Goal: Navigation & Orientation: Find specific page/section

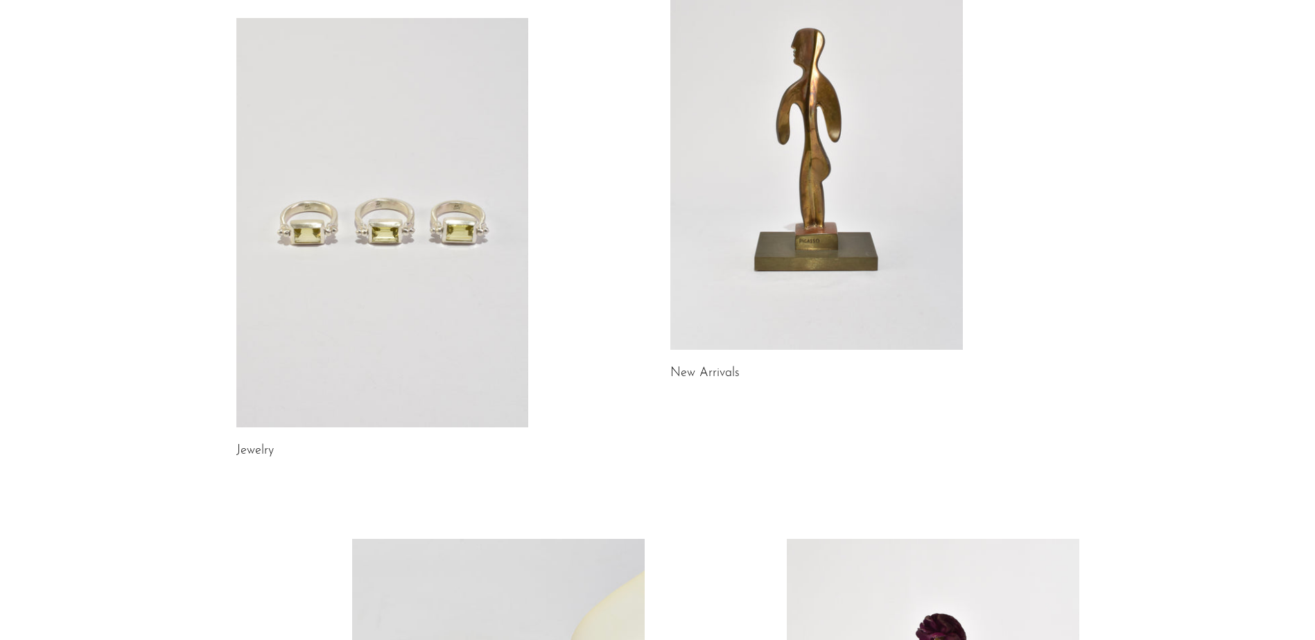
scroll to position [346, 0]
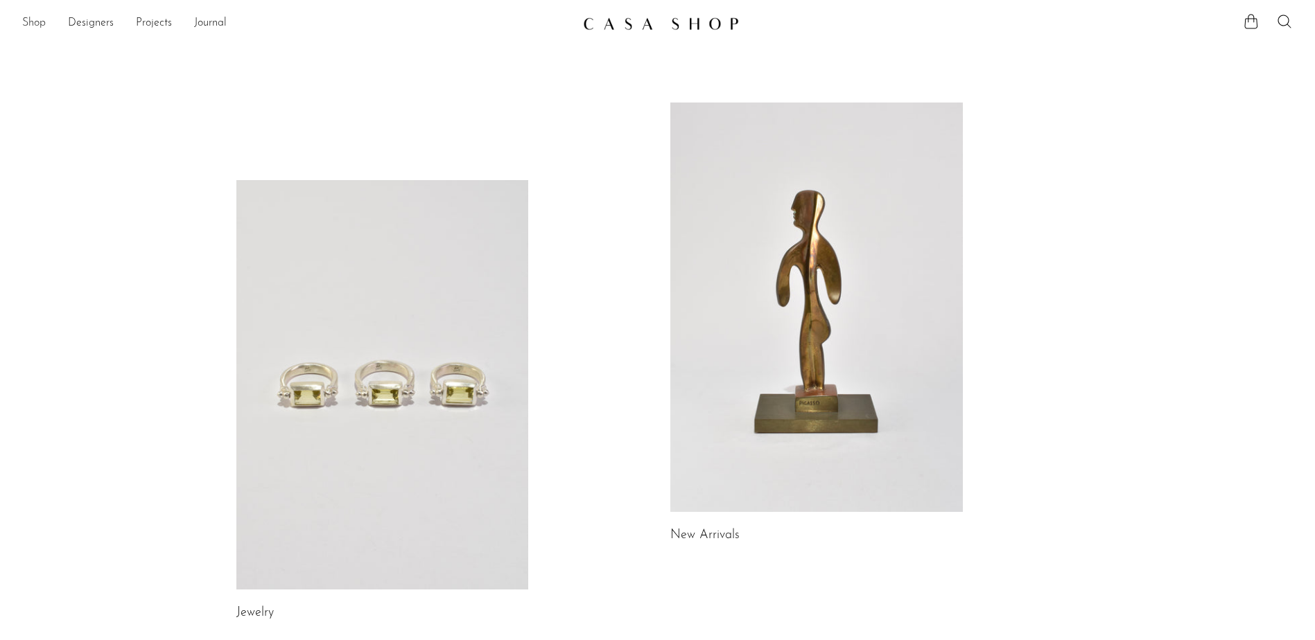
click at [35, 24] on link "Shop" at bounding box center [34, 24] width 24 height 18
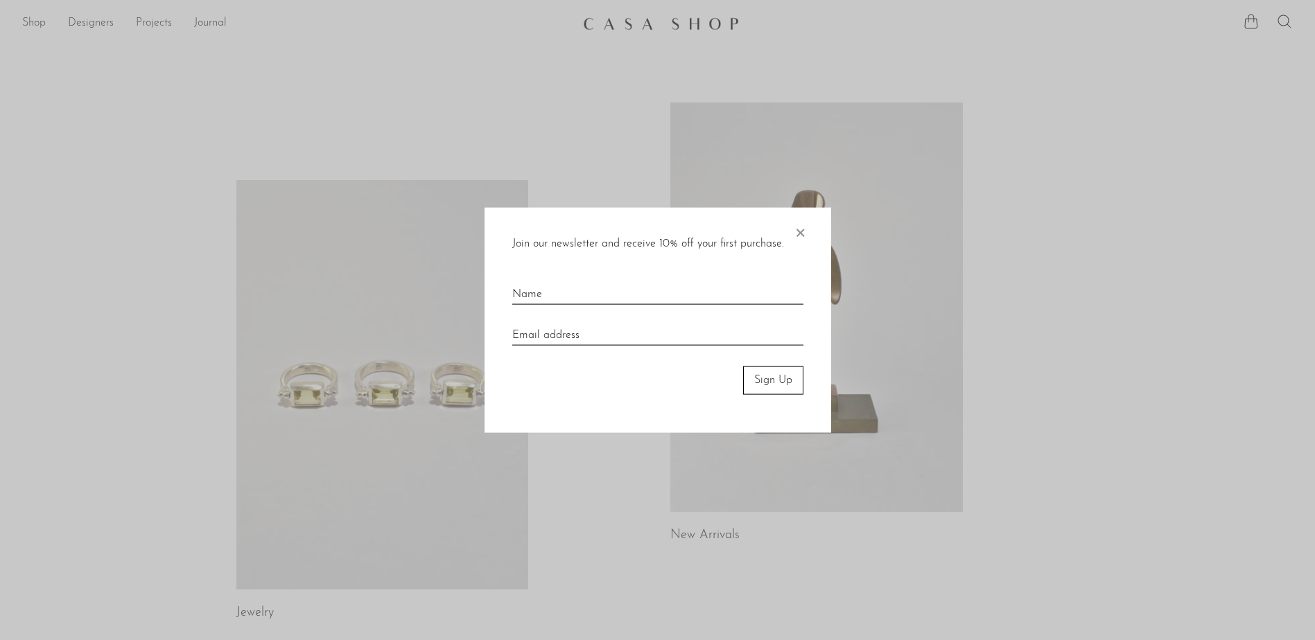
drag, startPoint x: 797, startPoint y: 229, endPoint x: 698, endPoint y: 219, distance: 98.9
click at [797, 228] on span "×" at bounding box center [800, 230] width 14 height 44
